Goal: Information Seeking & Learning: Learn about a topic

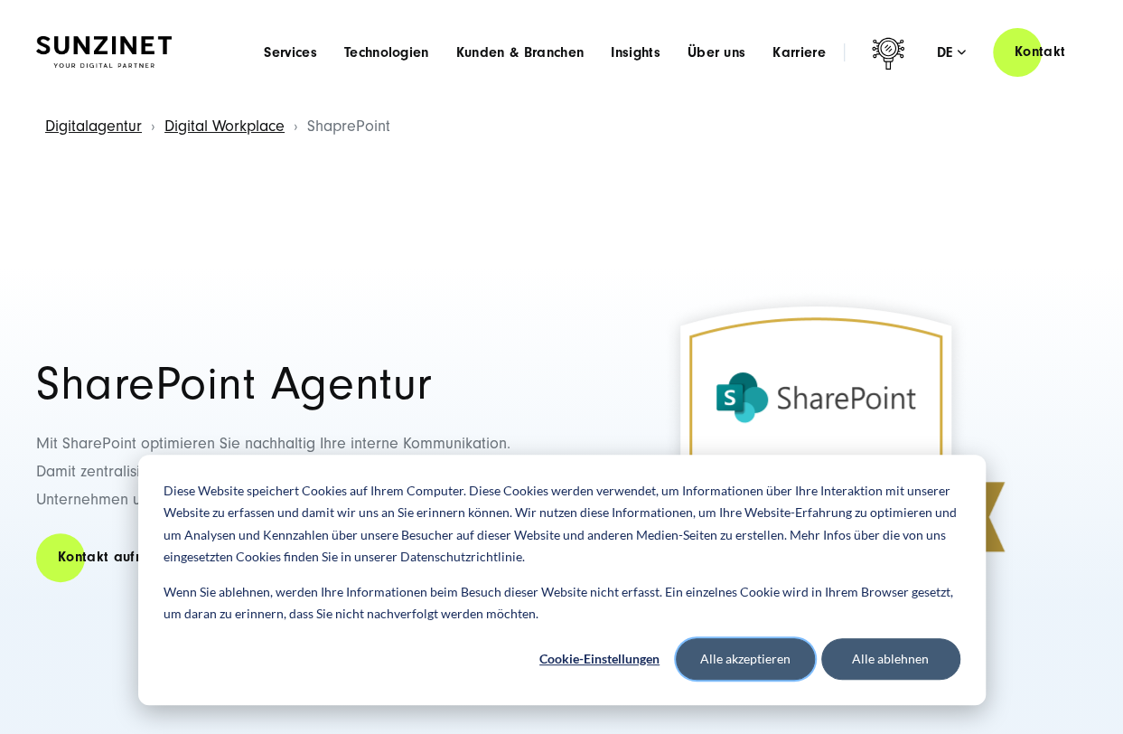
click at [765, 657] on button "Alle akzeptieren" at bounding box center [745, 659] width 139 height 42
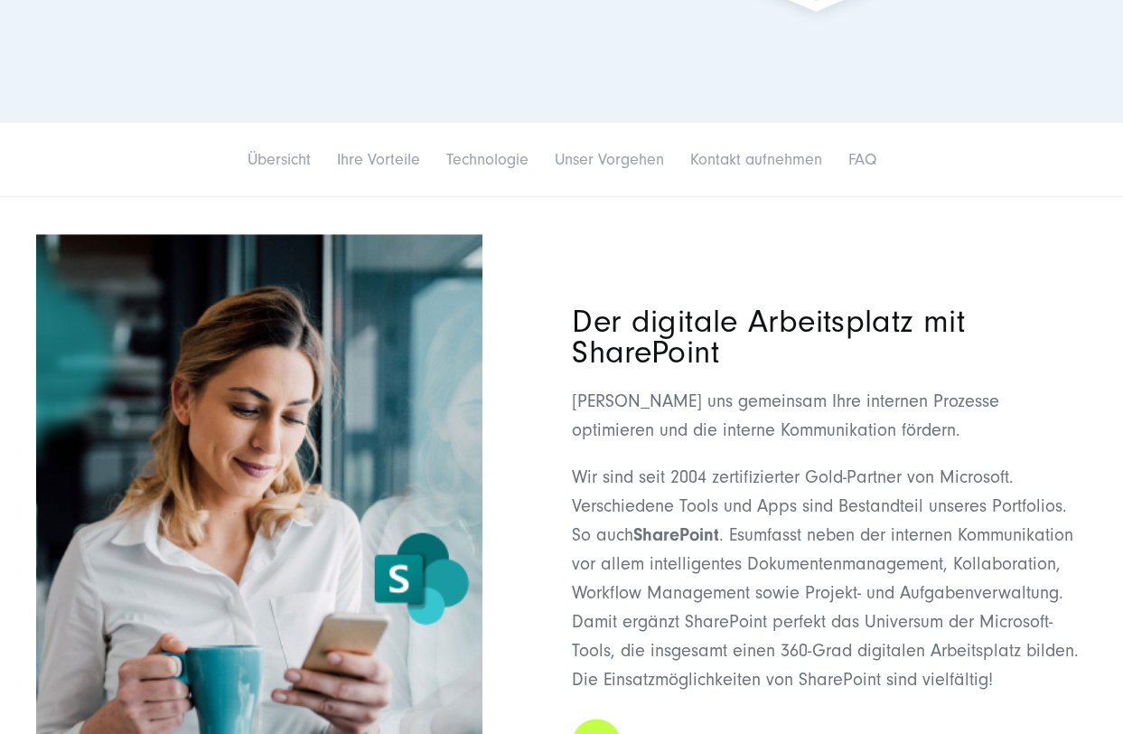
scroll to position [633, 0]
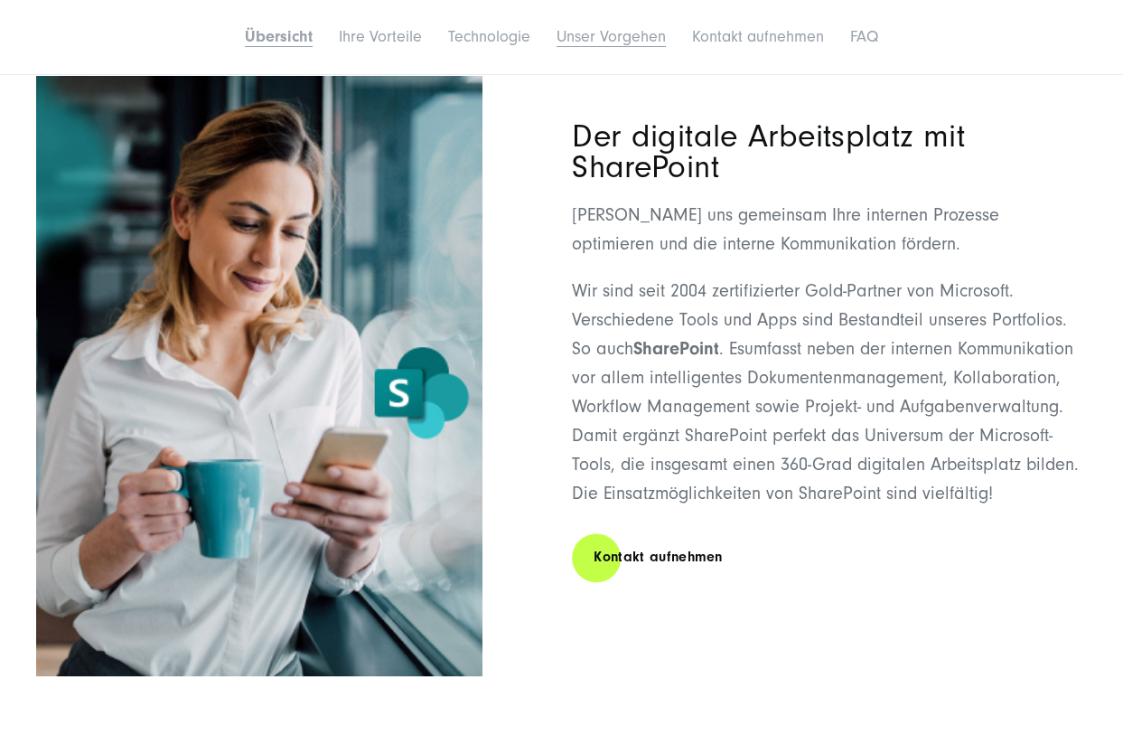
click at [616, 39] on link "Unser Vorgehen" at bounding box center [611, 36] width 109 height 19
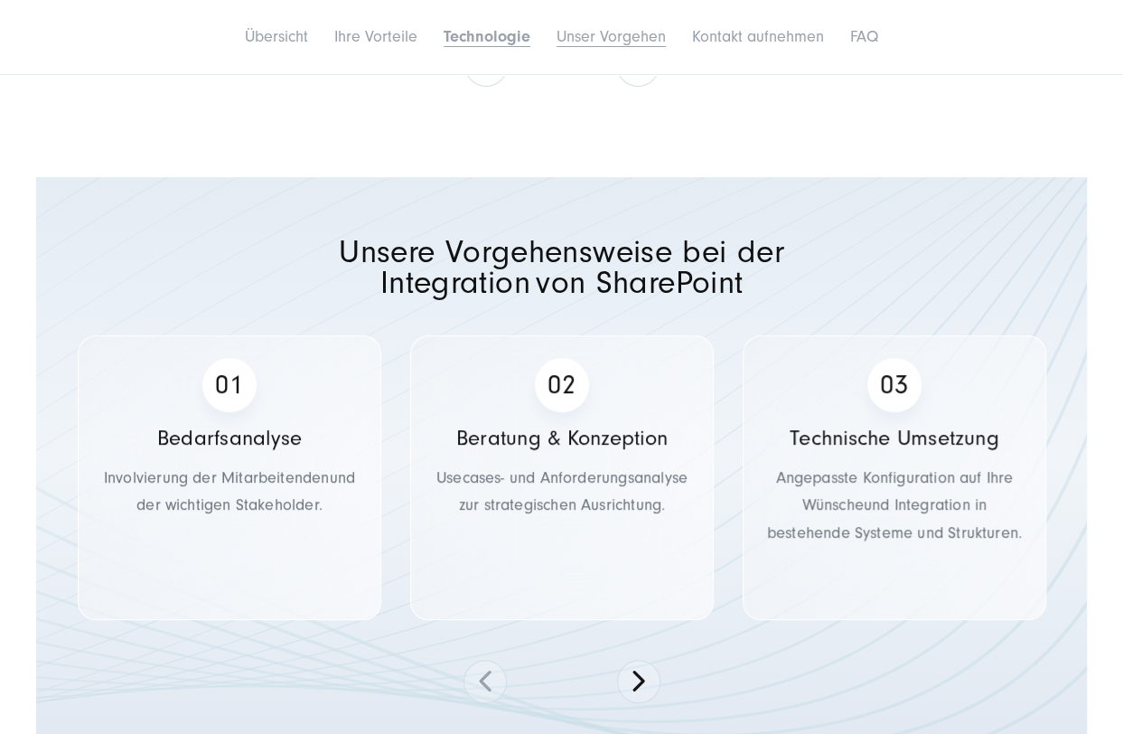
scroll to position [3589, 0]
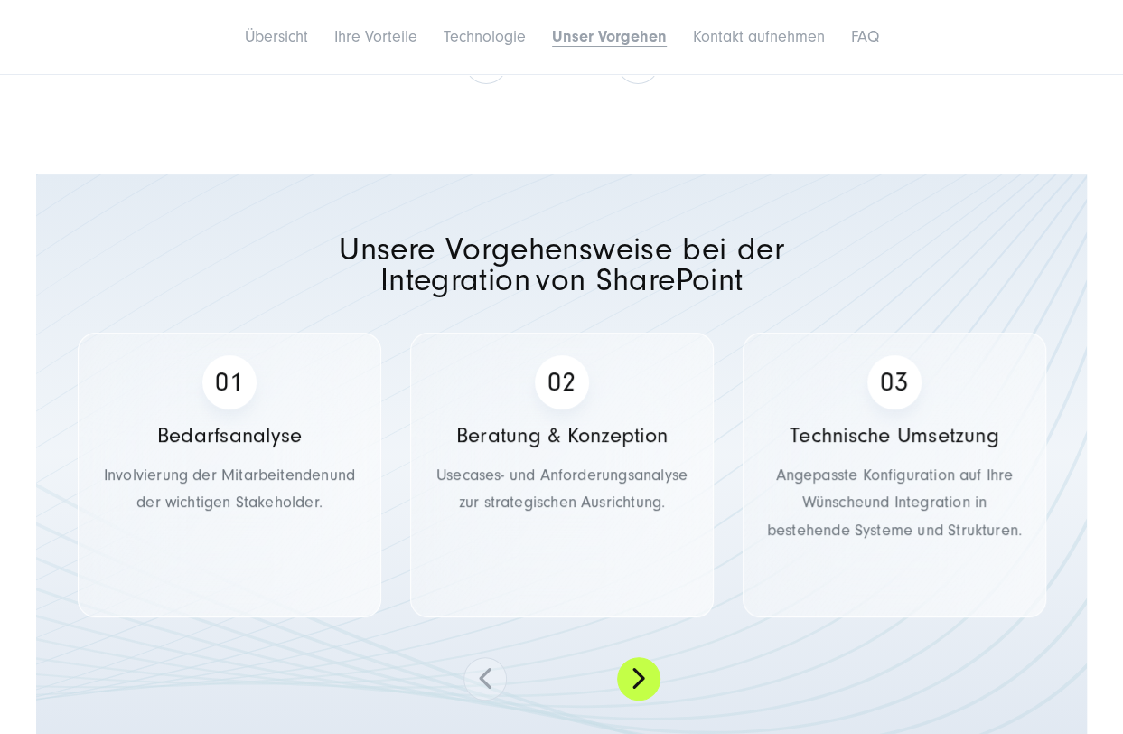
click at [645, 657] on button at bounding box center [638, 678] width 43 height 43
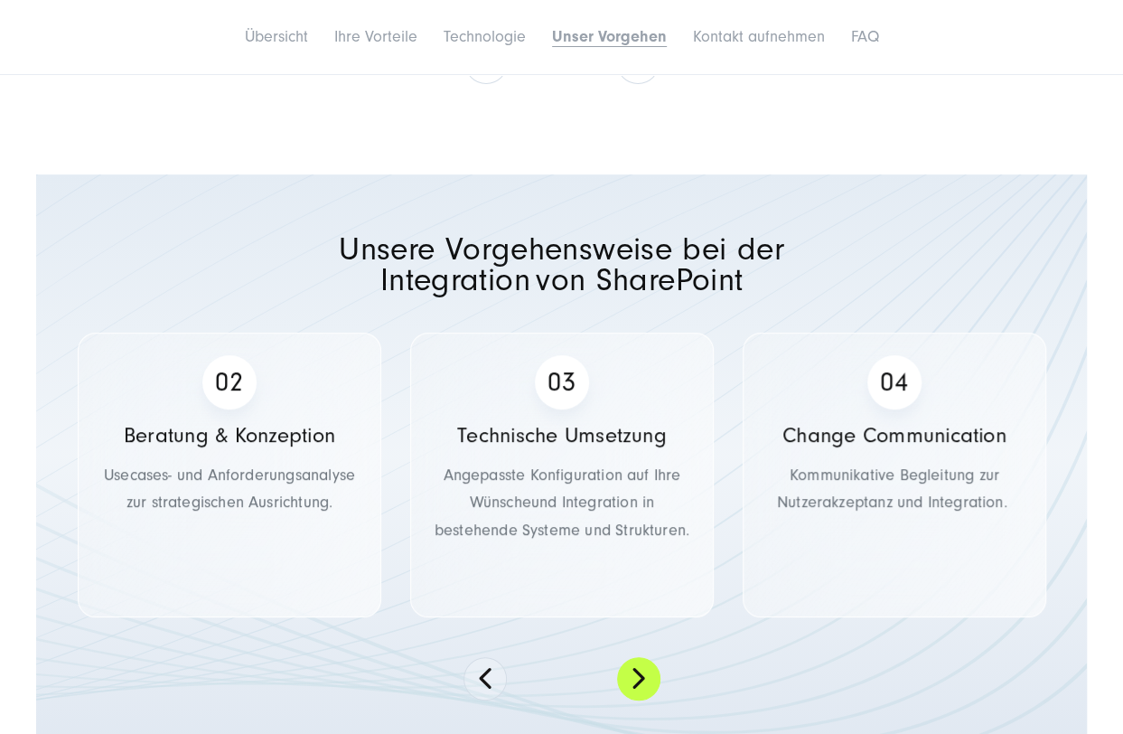
click at [645, 657] on button at bounding box center [638, 678] width 43 height 43
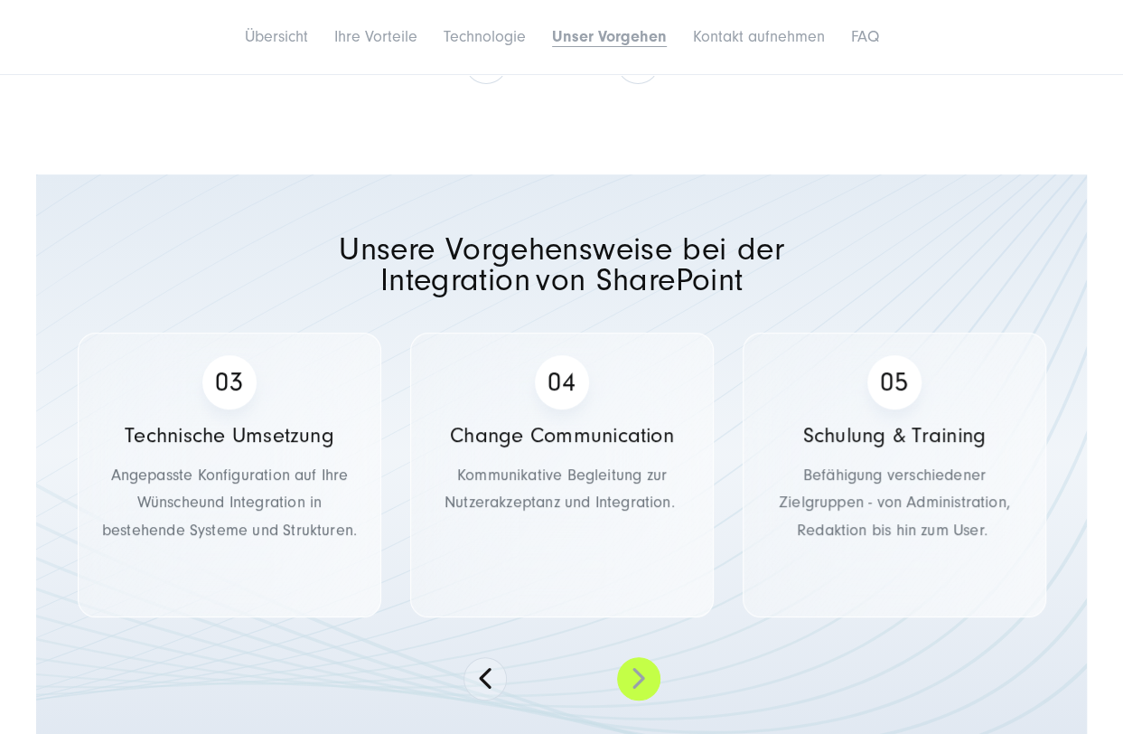
click at [645, 657] on button at bounding box center [638, 678] width 43 height 43
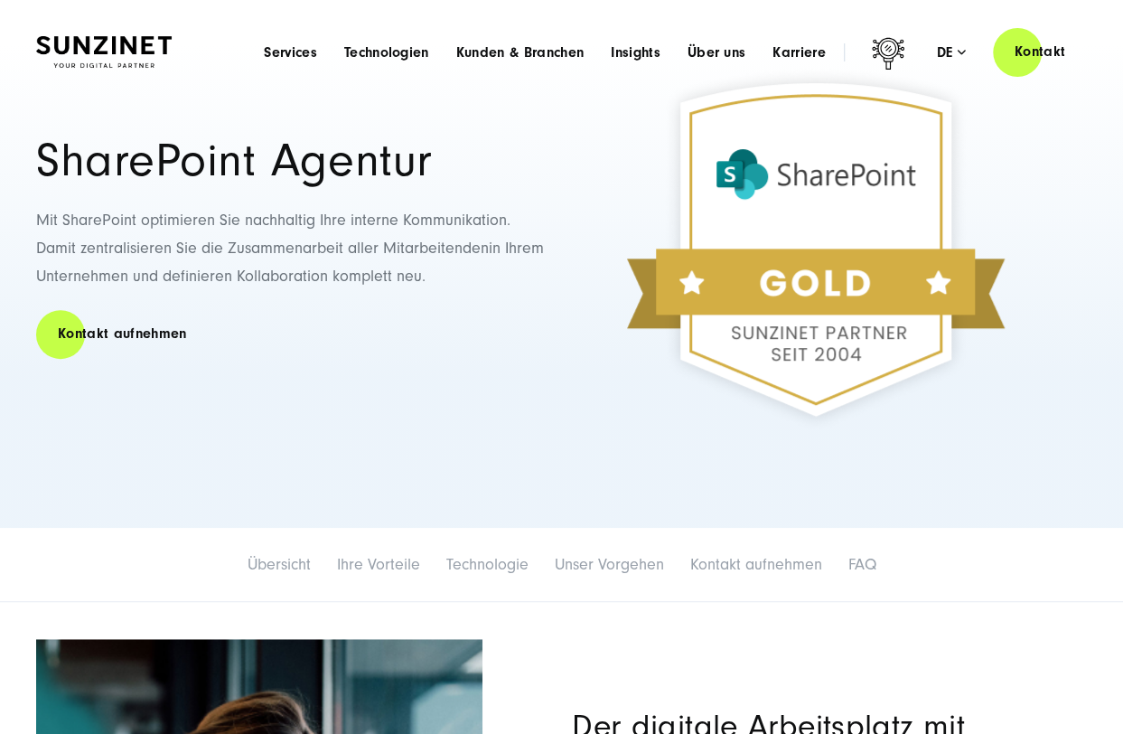
scroll to position [0, 0]
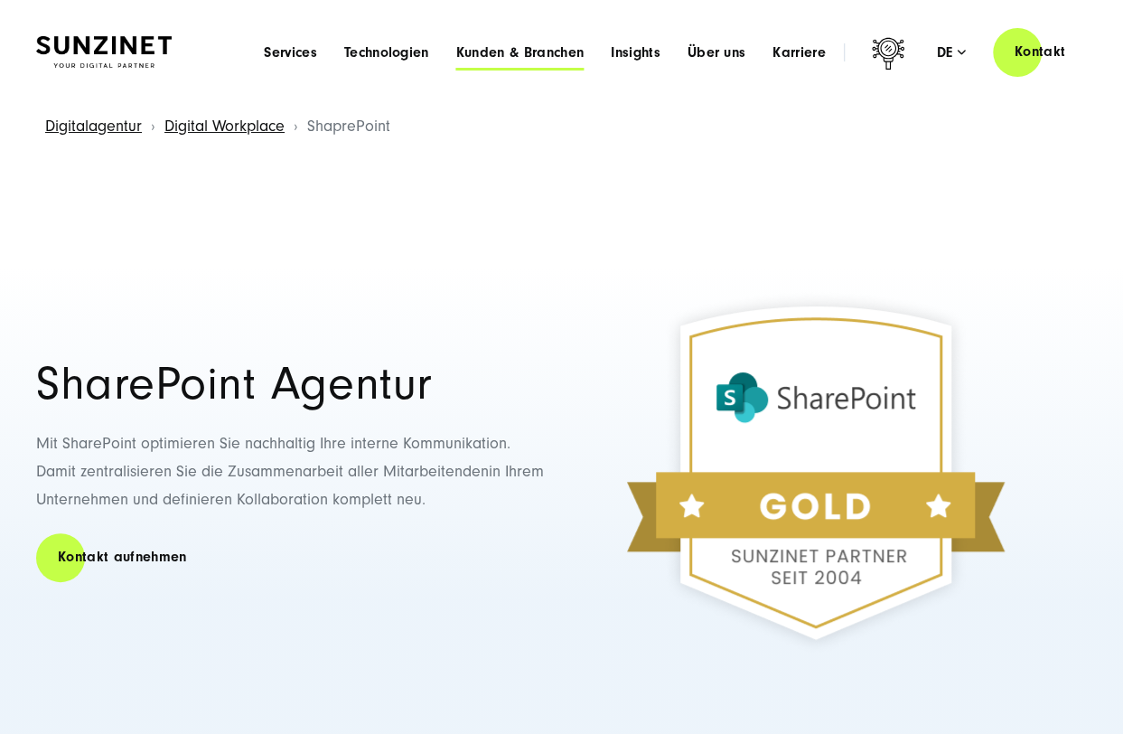
click at [497, 57] on span "Kunden & Branchen" at bounding box center [519, 52] width 127 height 18
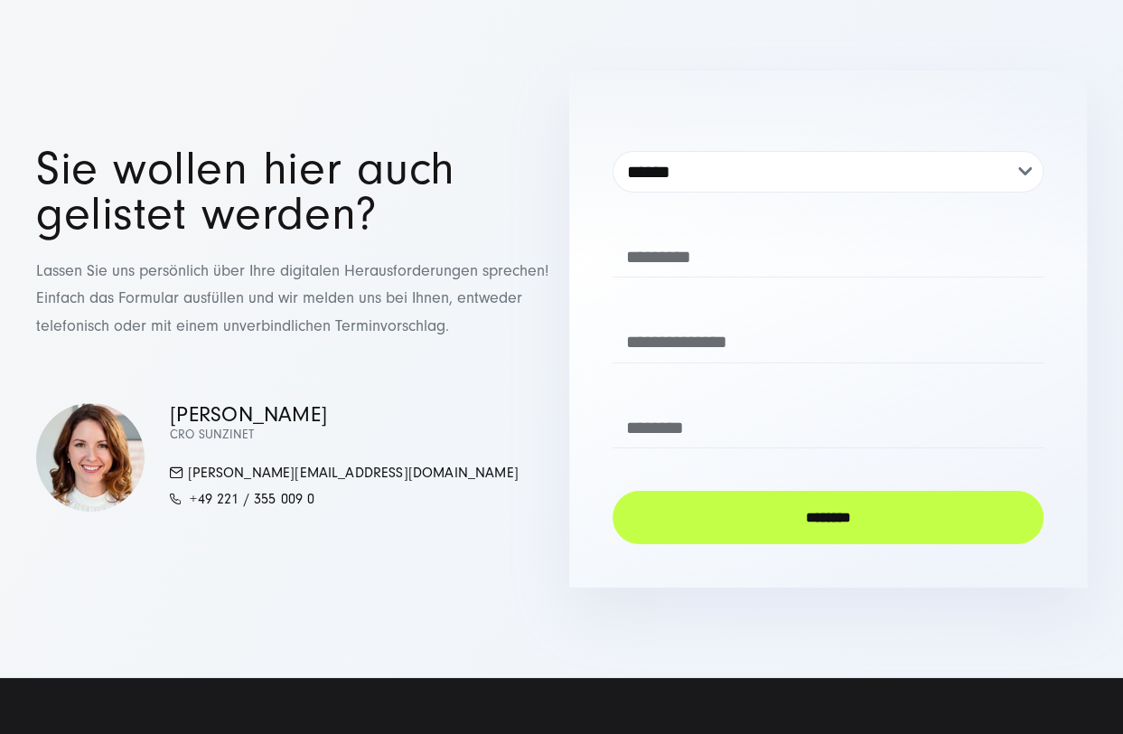
scroll to position [6417, 0]
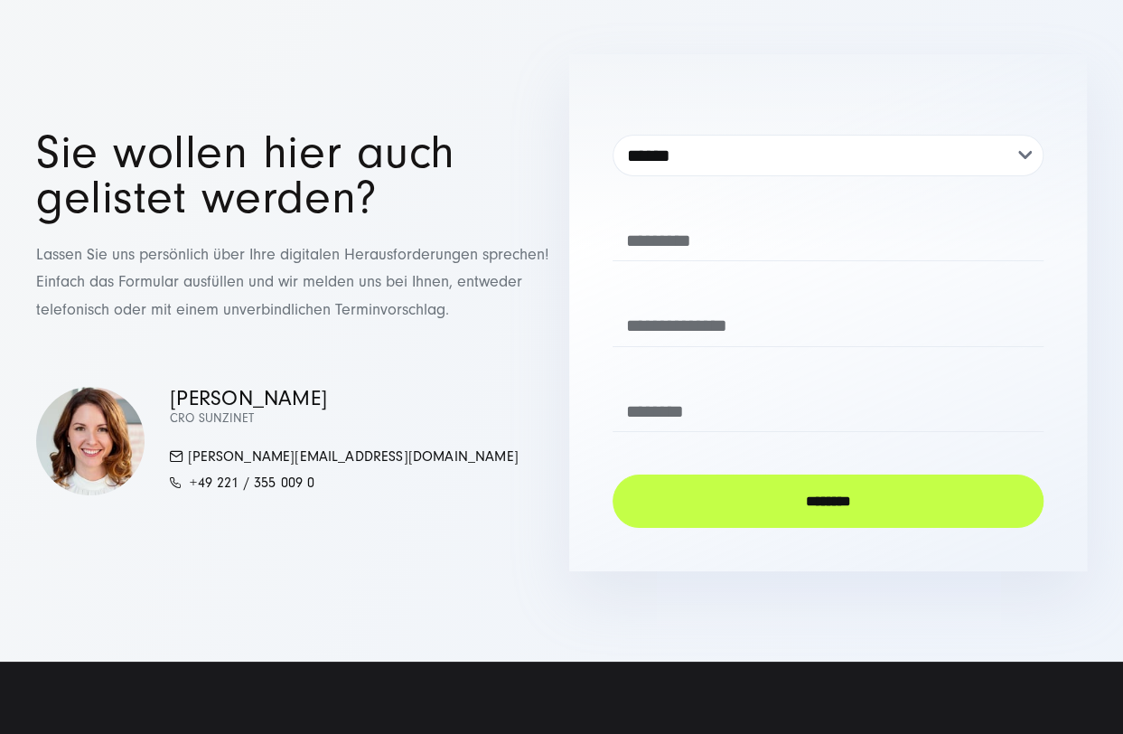
click at [22, 353] on div "**********" at bounding box center [561, 312] width 1123 height 517
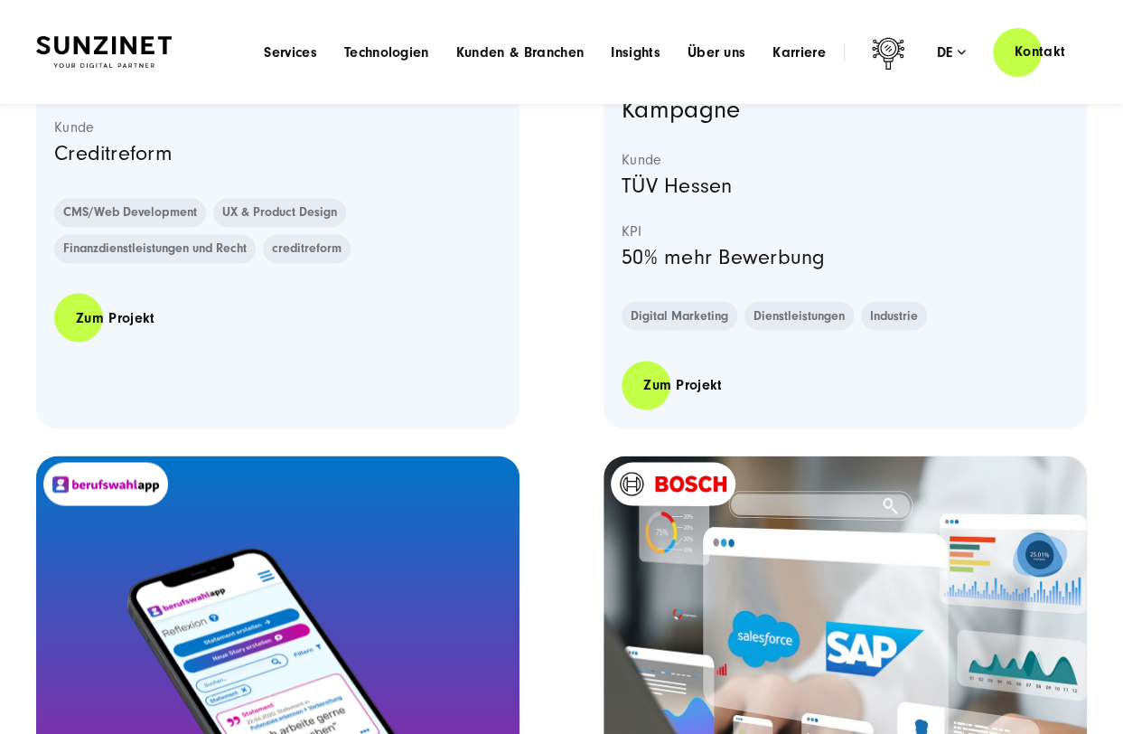
scroll to position [4338, 0]
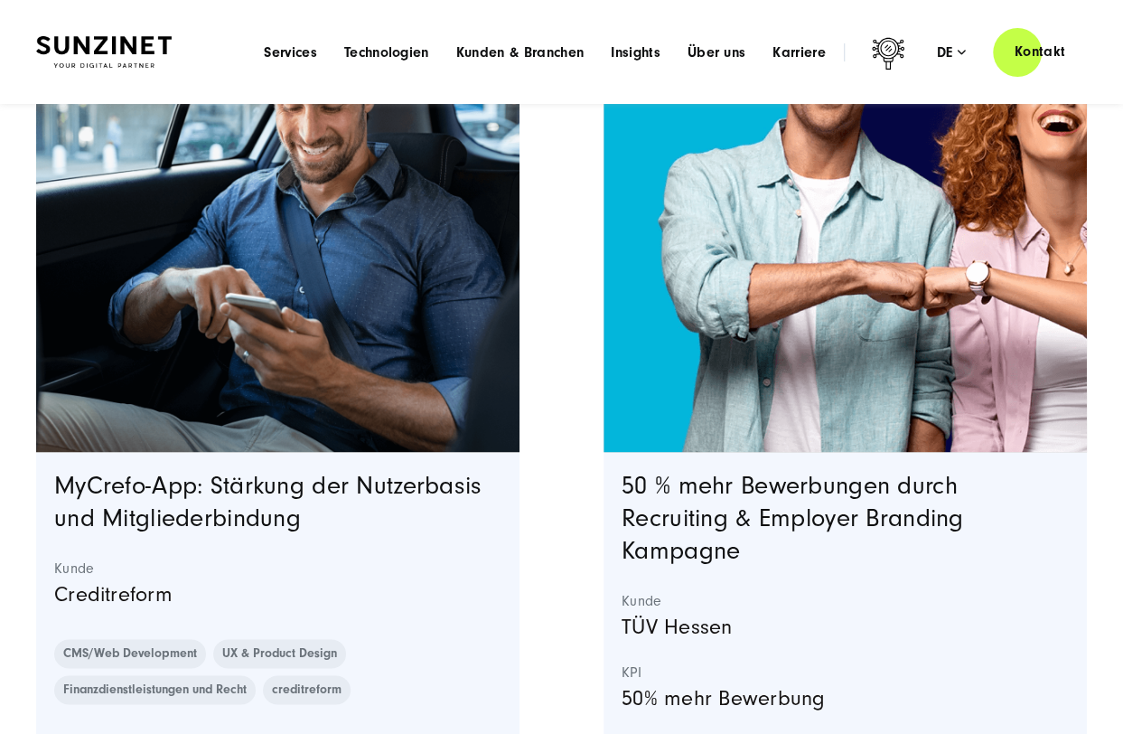
click at [123, 52] on img at bounding box center [104, 52] width 136 height 32
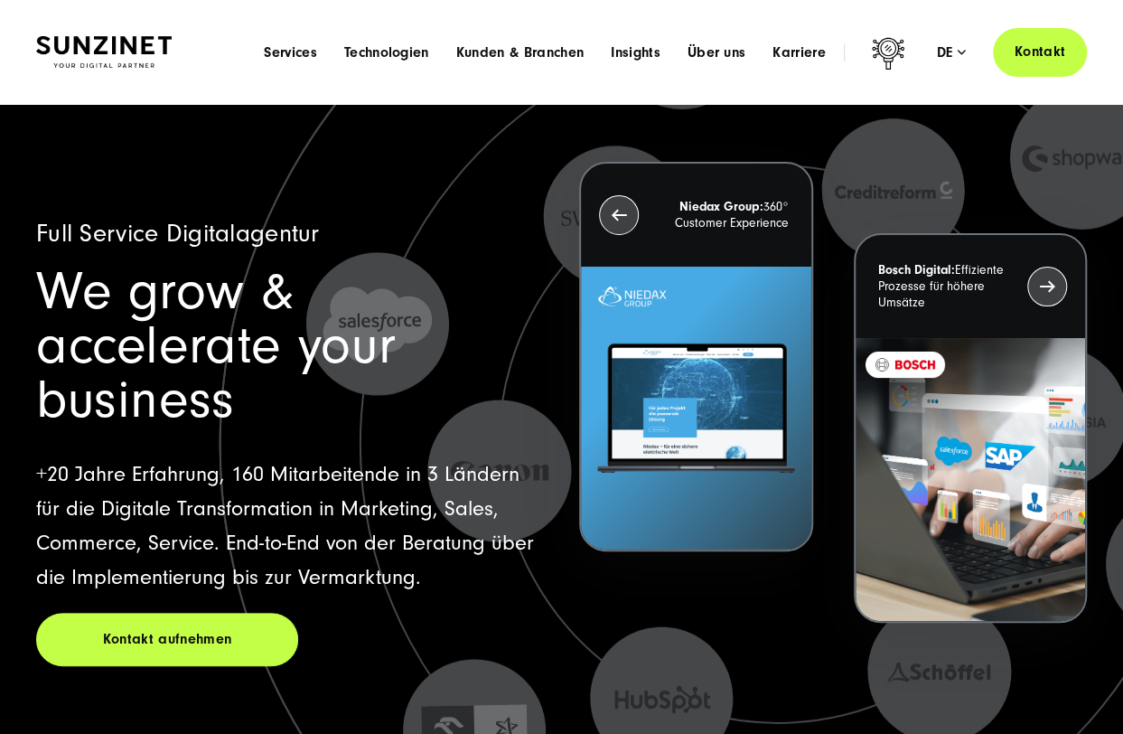
click at [1031, 48] on link "Kontakt" at bounding box center [1040, 52] width 94 height 52
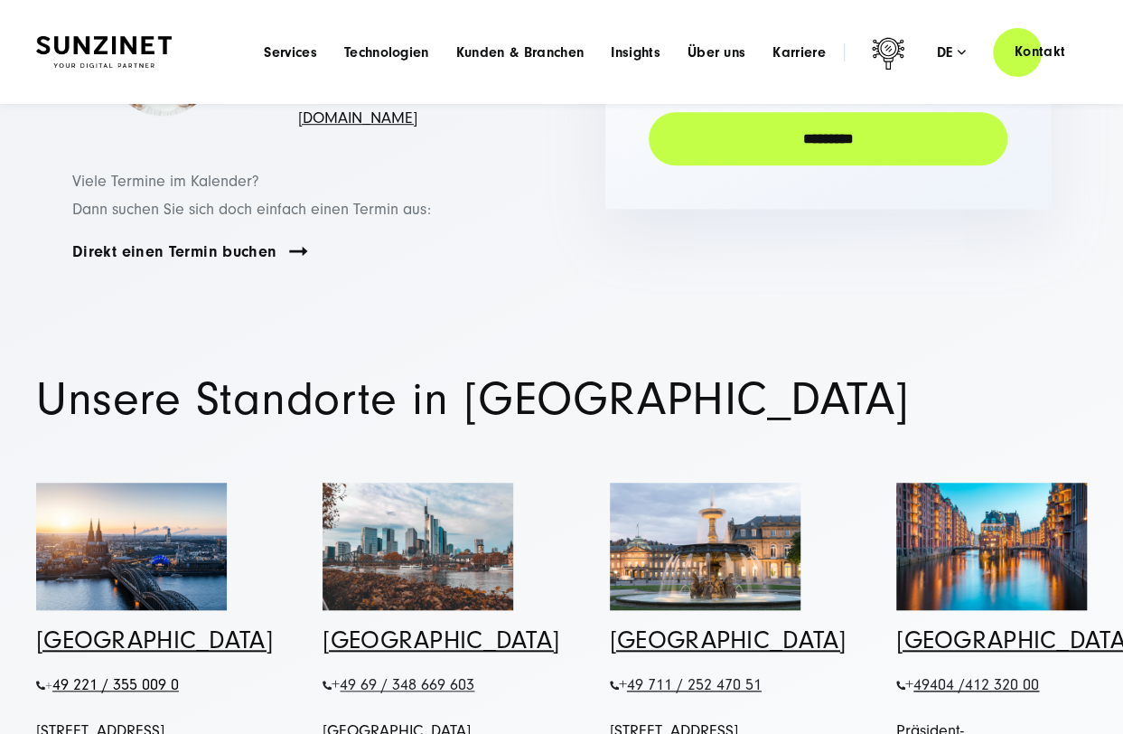
scroll to position [452, 0]
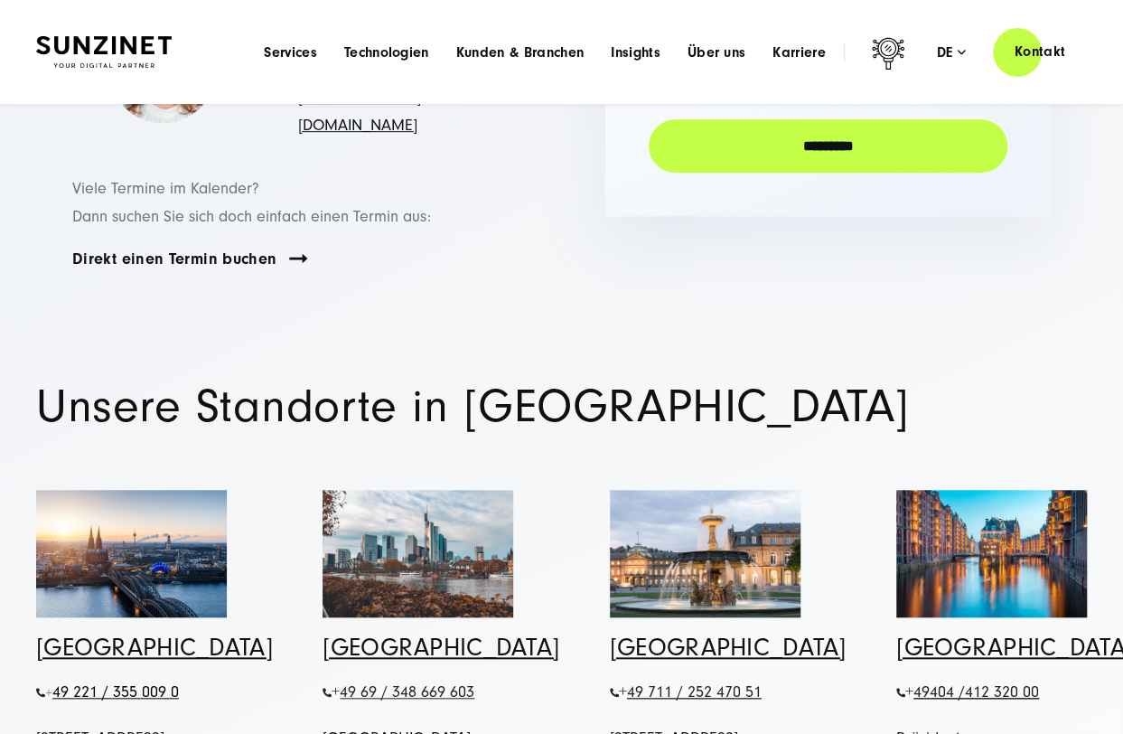
click at [16, 24] on header "Smart Search AI Hier können Sie eine konkrete Frage zu unserer Agentur und unse…" at bounding box center [561, 52] width 1123 height 104
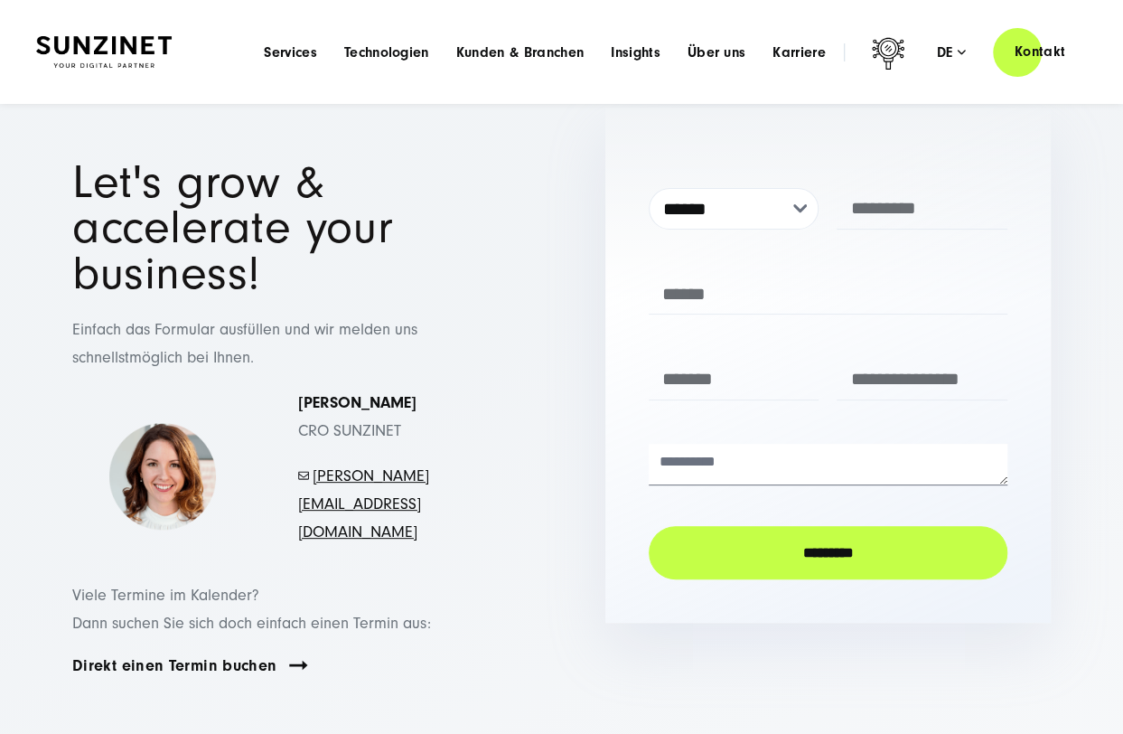
scroll to position [0, 0]
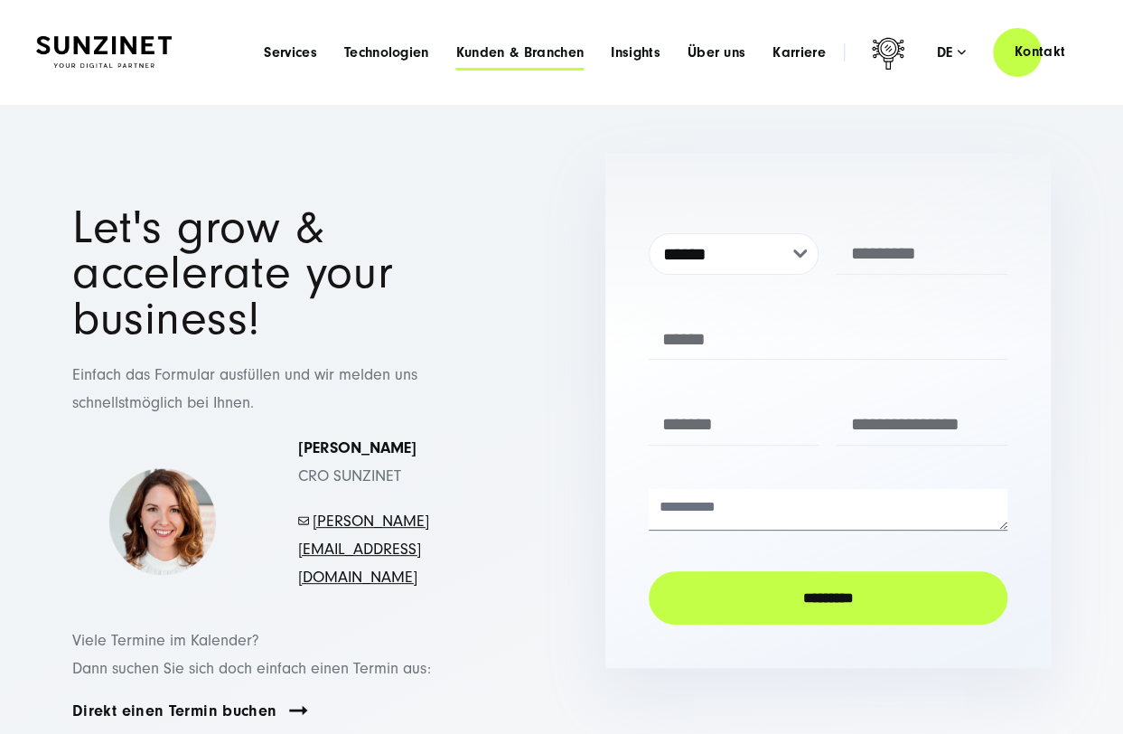
click at [551, 45] on span "Kunden & Branchen" at bounding box center [519, 52] width 127 height 18
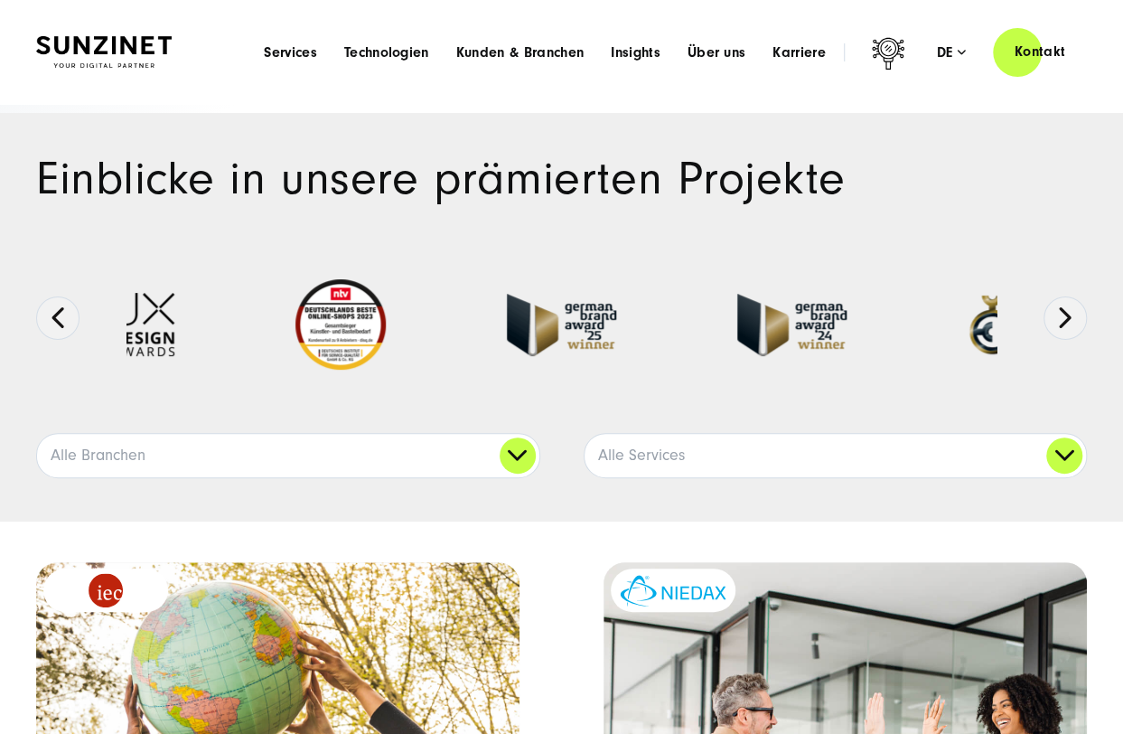
click at [311, 53] on li "Services Menu Full Service Digitalagentur Wir lösen komplexe Herausforderungen …" at bounding box center [290, 51] width 80 height 19
click at [291, 52] on span "Services" at bounding box center [290, 52] width 53 height 18
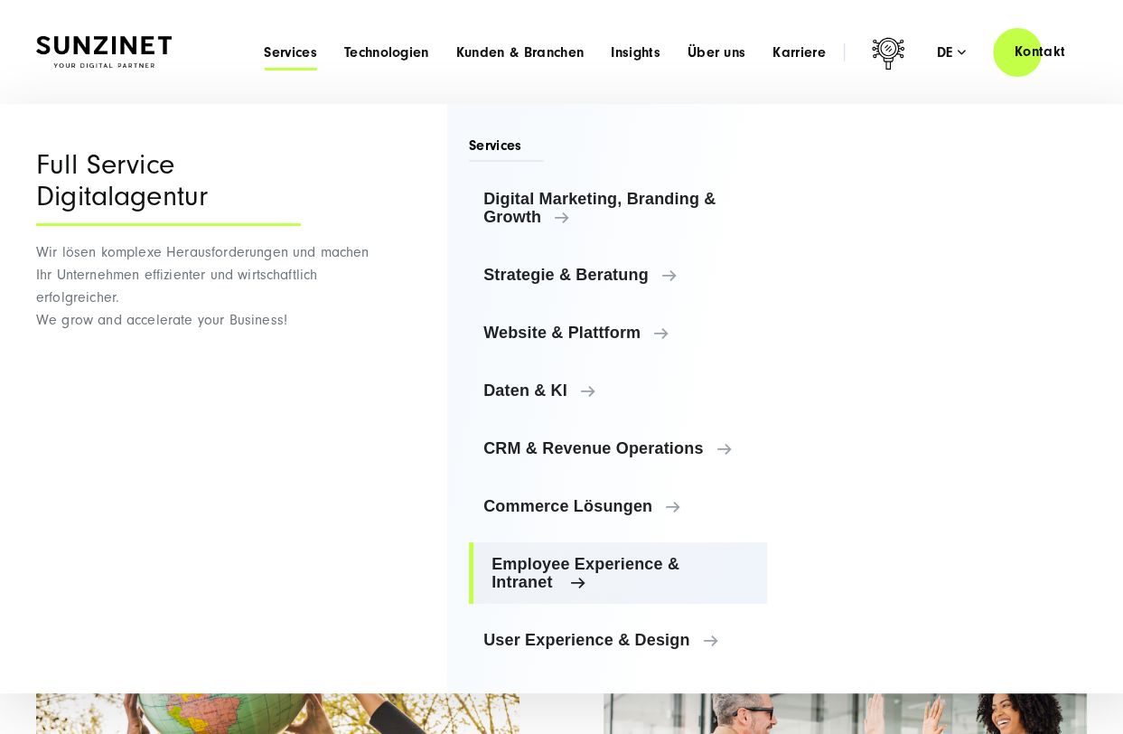
click at [601, 569] on span "Employee Experience & Intranet" at bounding box center [622, 573] width 261 height 36
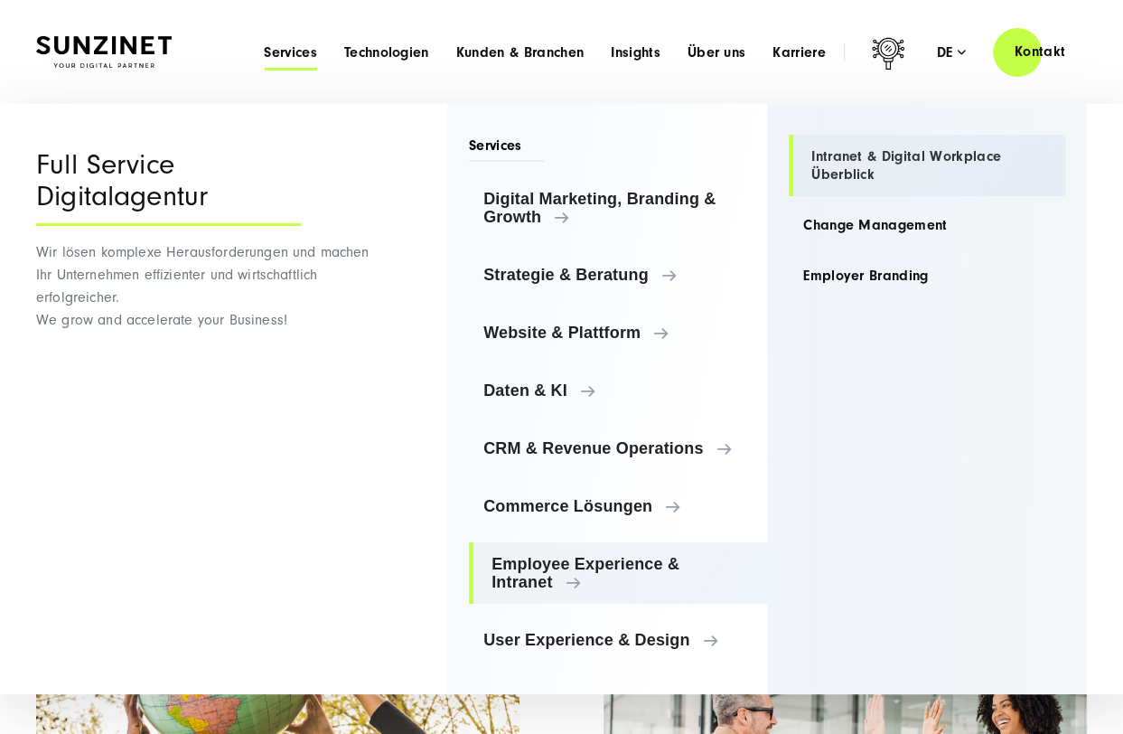
click at [905, 158] on link "Intranet & Digital Workplace Überblick" at bounding box center [927, 165] width 277 height 61
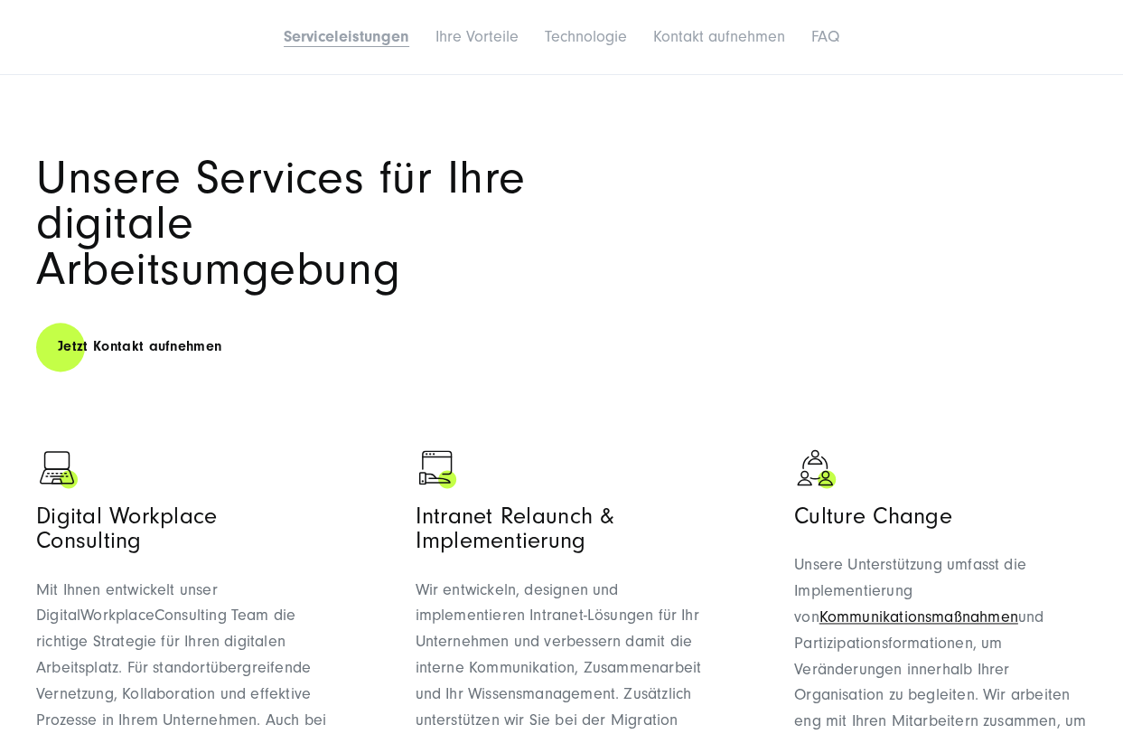
scroll to position [994, 0]
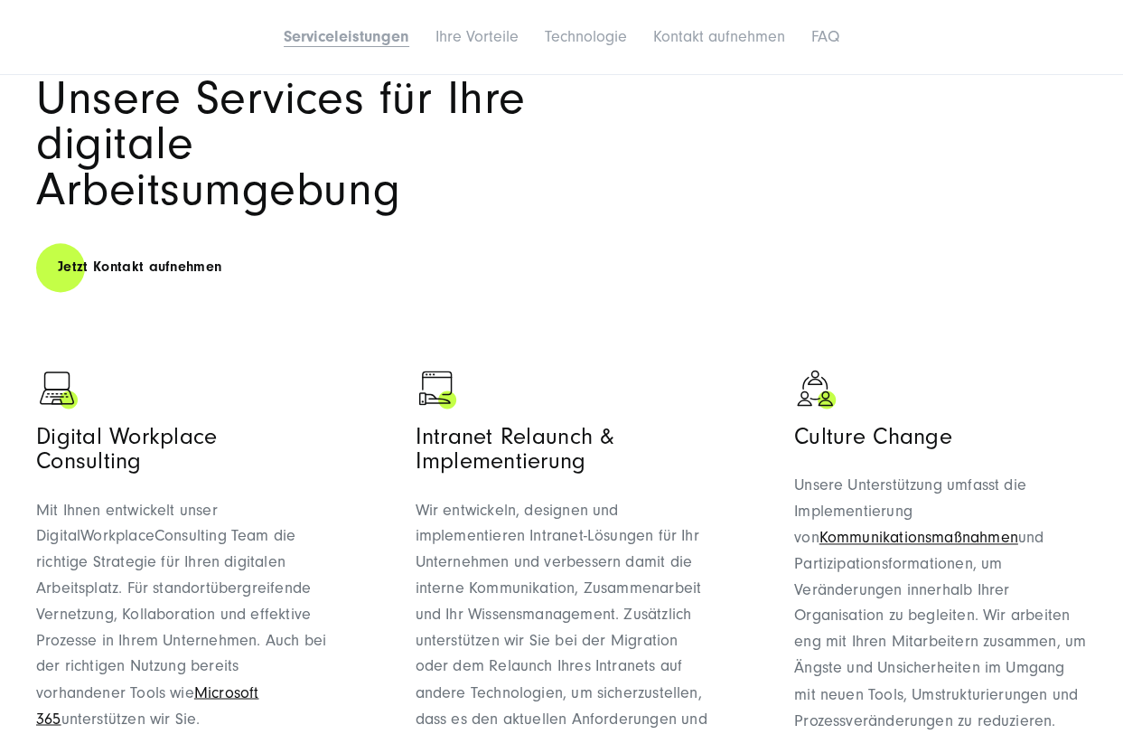
click at [14, 444] on div "Unsere Services für Ihre digitale Arbeitsumgebung Jetzt Kontakt aufnehmen Digit…" at bounding box center [561, 738] width 1123 height 1324
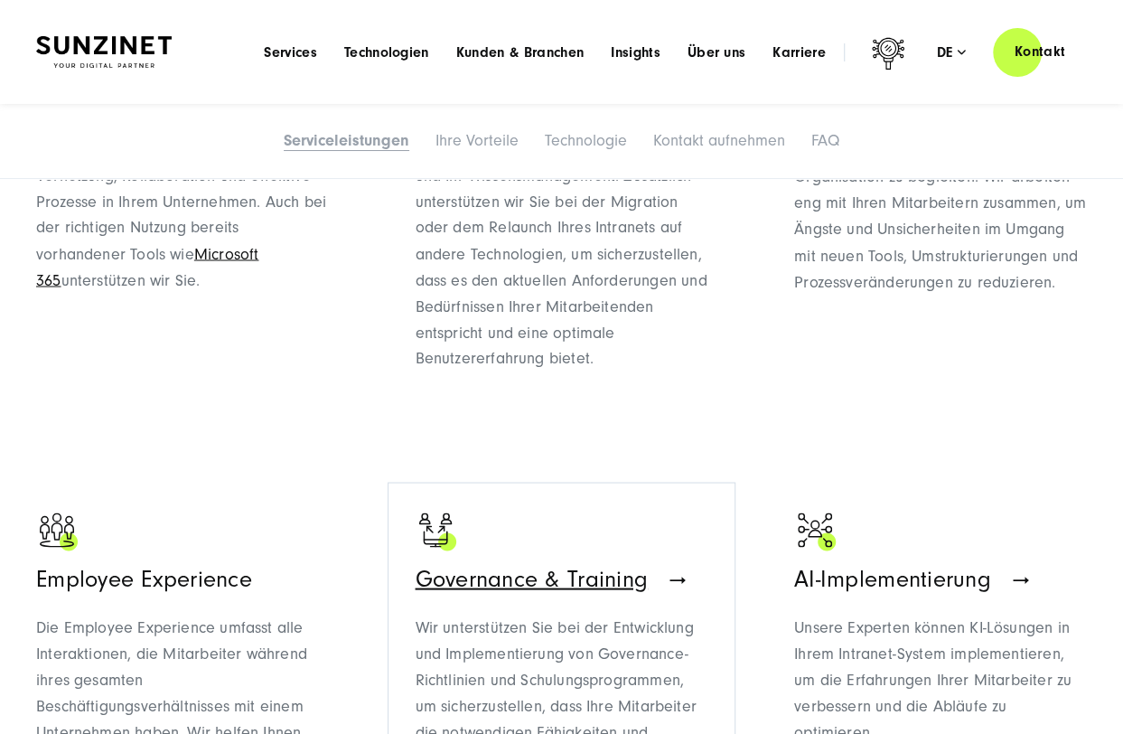
scroll to position [1175, 0]
